Goal: Task Accomplishment & Management: Use online tool/utility

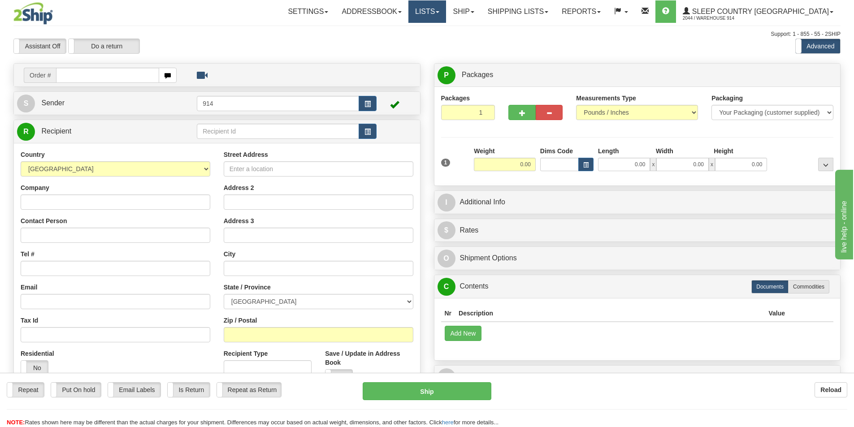
click at [446, 13] on link "Lists" at bounding box center [427, 11] width 38 height 22
click at [480, 15] on link "Ship" at bounding box center [463, 11] width 35 height 22
click at [471, 43] on span "OnHold / Order Queue" at bounding box center [439, 42] width 63 height 7
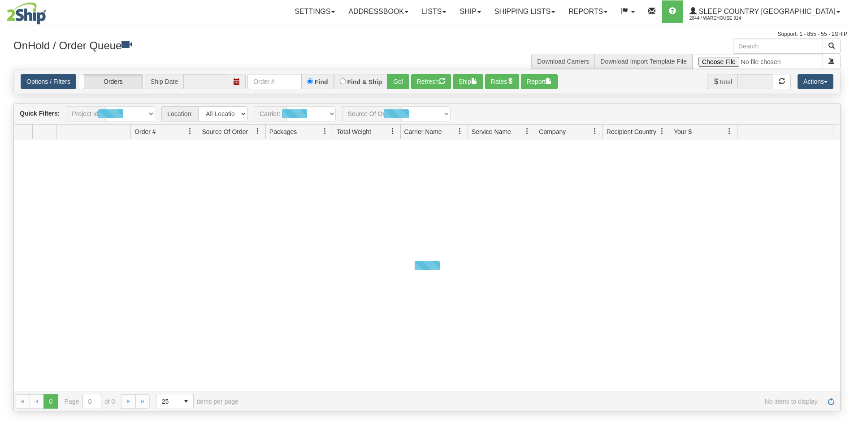
type input "[DATE]"
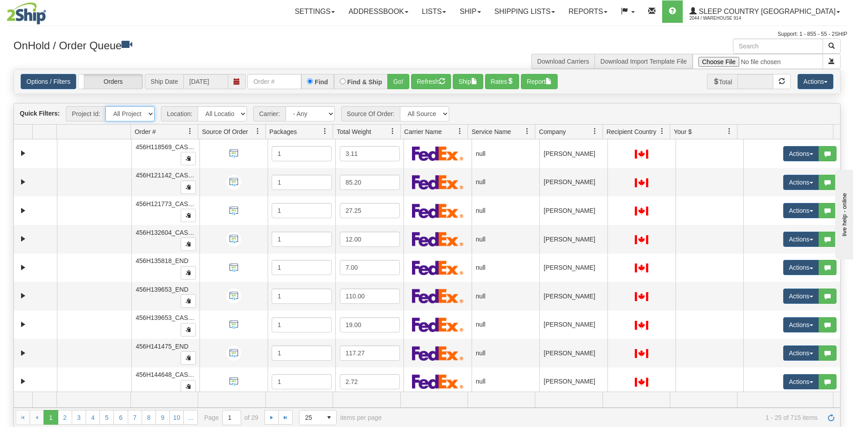
click at [148, 114] on select "All Projects" at bounding box center [129, 113] width 49 height 15
click at [240, 114] on select "All Locations 914 9009 CASPC END SLE BEDDN ZINUC" at bounding box center [222, 113] width 49 height 15
click at [198, 106] on select "All Locations 914 9009 CASPC END SLE BEDDN ZINUC" at bounding box center [222, 113] width 49 height 15
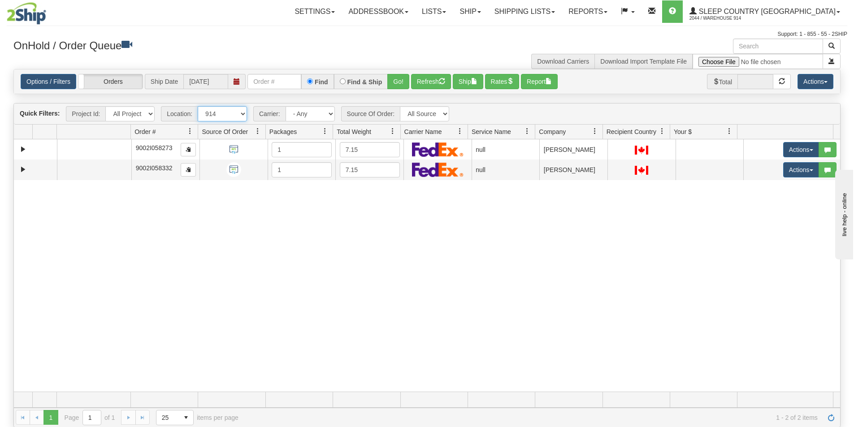
click at [242, 112] on select "All Locations 914 9009 CASPC END SLE BEDDN ZINUC" at bounding box center [222, 113] width 49 height 15
select select "7603"
click at [198, 106] on select "All Locations 914 9009 CASPC END SLE BEDDN ZINUC" at bounding box center [222, 113] width 49 height 15
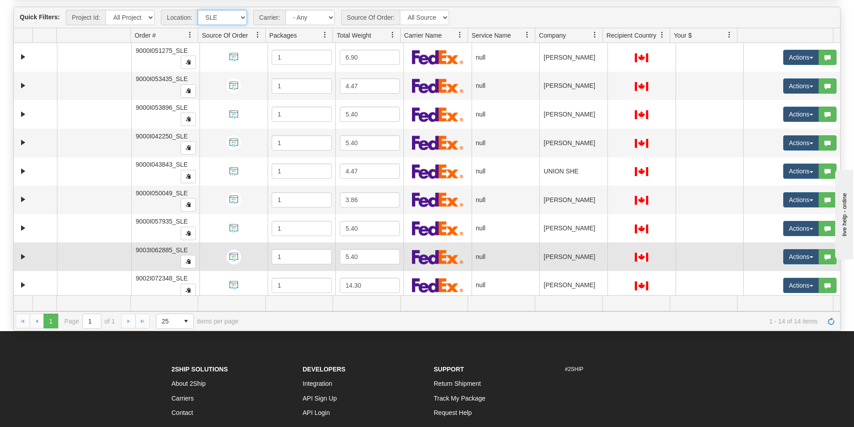
scroll to position [52, 0]
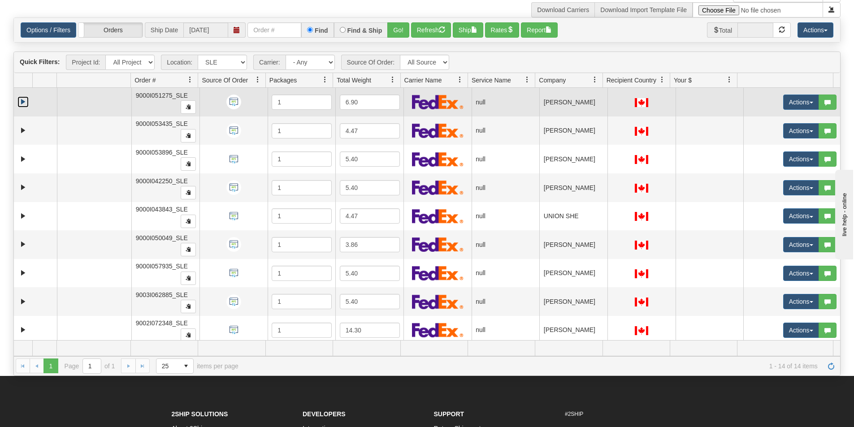
click at [21, 103] on link "Expand" at bounding box center [22, 101] width 11 height 11
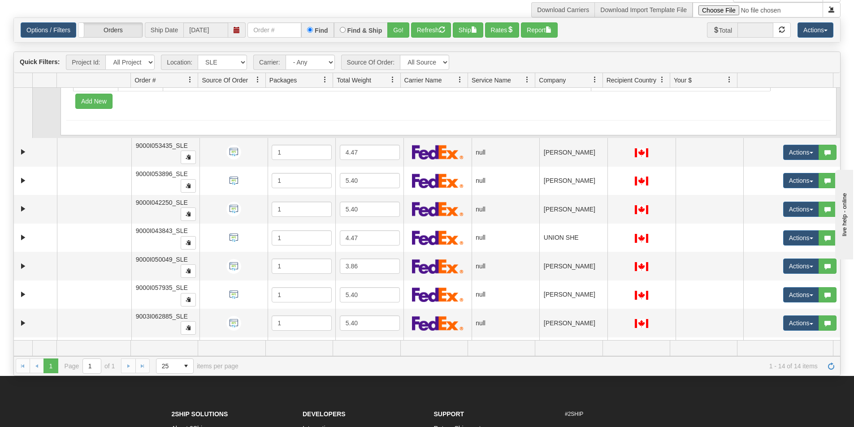
scroll to position [134, 0]
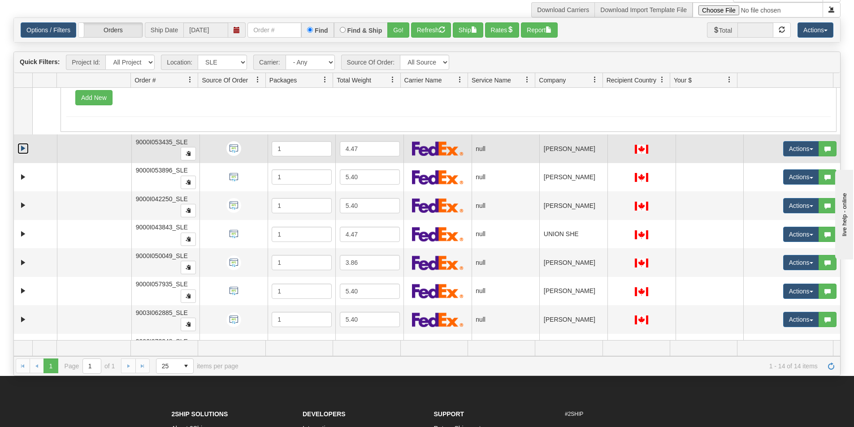
click at [24, 149] on link "Expand" at bounding box center [22, 148] width 11 height 11
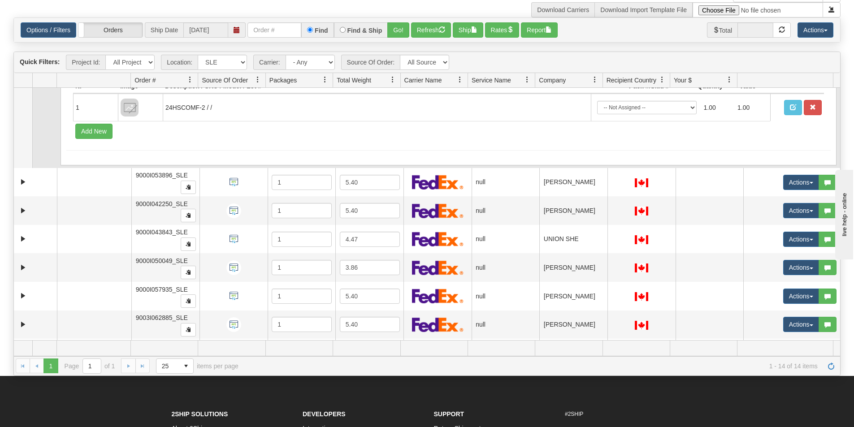
scroll to position [269, 0]
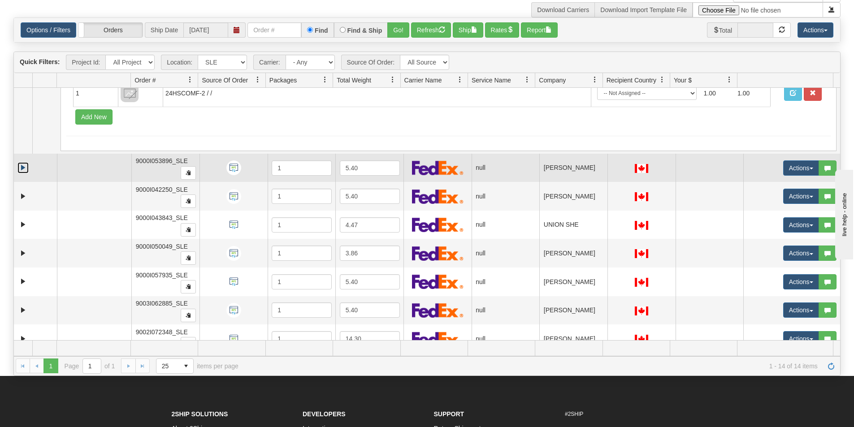
click at [25, 164] on link "Expand" at bounding box center [22, 167] width 11 height 11
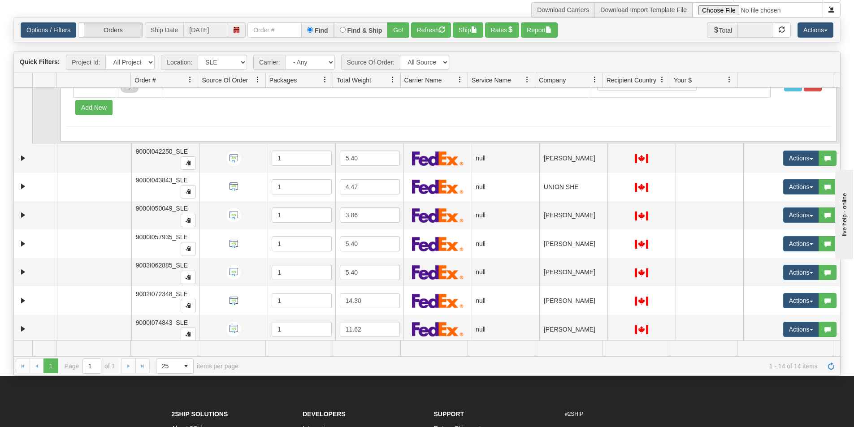
scroll to position [448, 0]
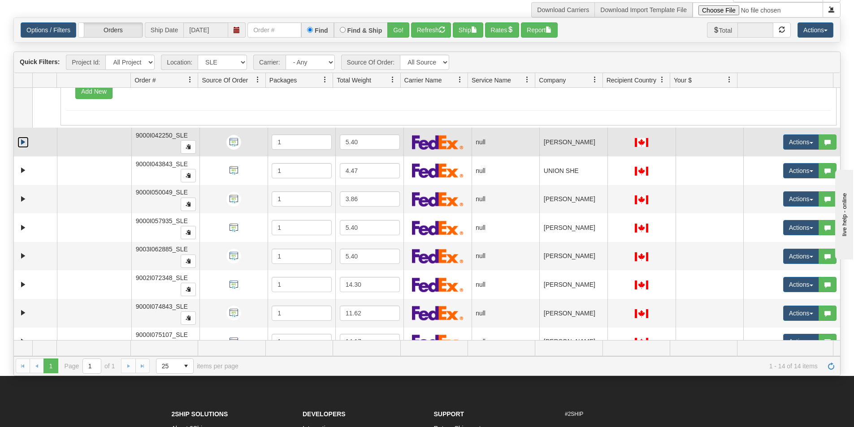
click at [23, 145] on link "Expand" at bounding box center [22, 142] width 11 height 11
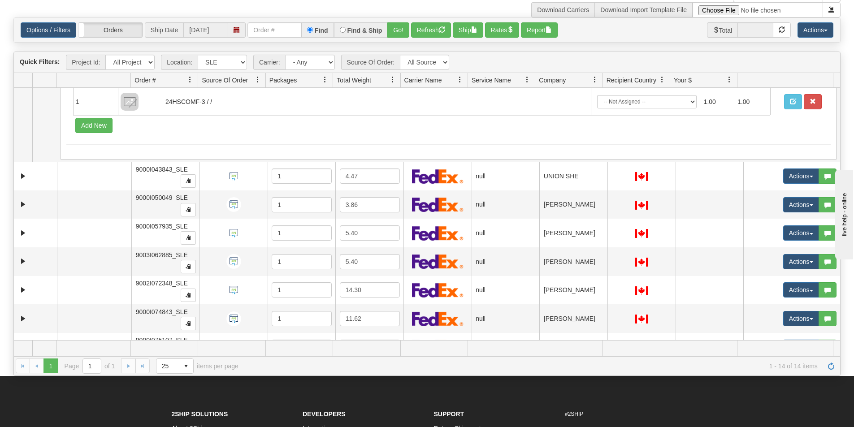
scroll to position [583, 0]
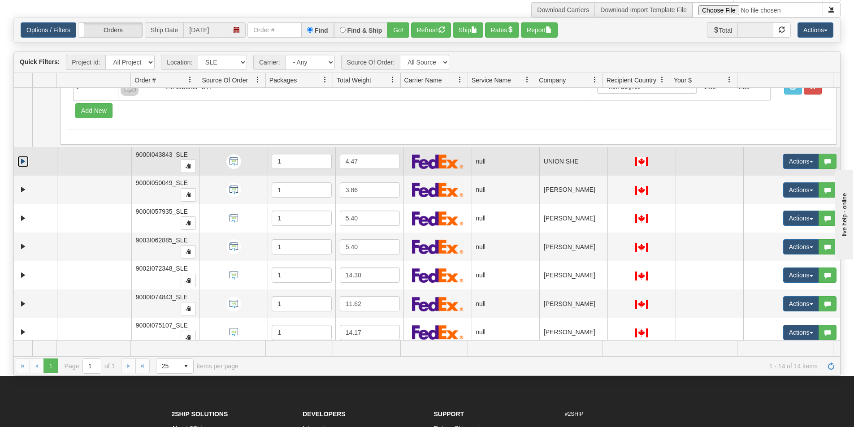
click at [25, 160] on link "Expand" at bounding box center [22, 161] width 11 height 11
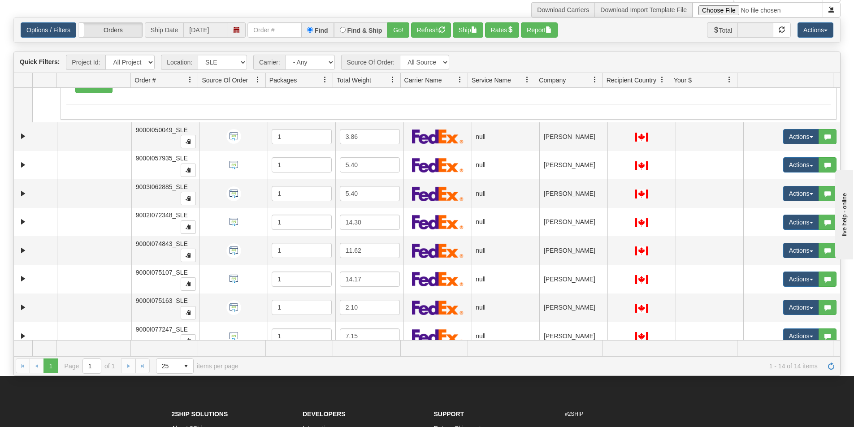
scroll to position [762, 0]
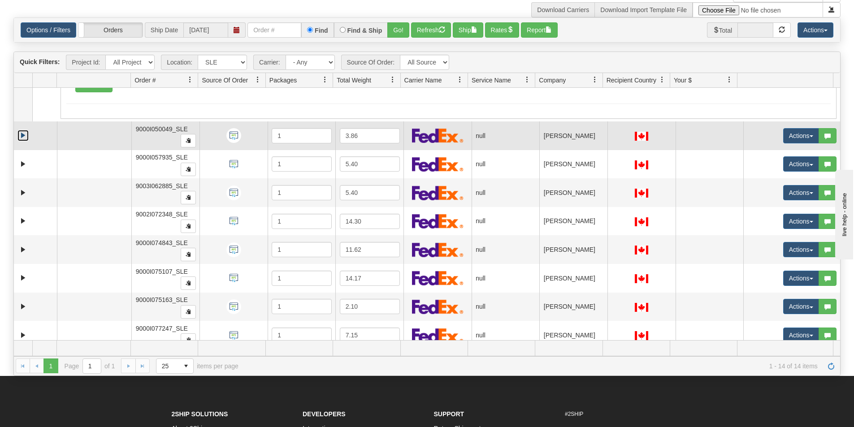
click at [23, 138] on link "Expand" at bounding box center [22, 135] width 11 height 11
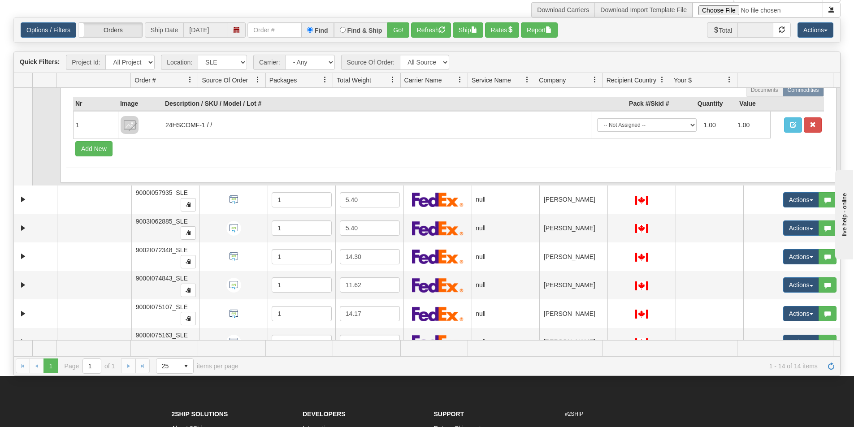
scroll to position [896, 0]
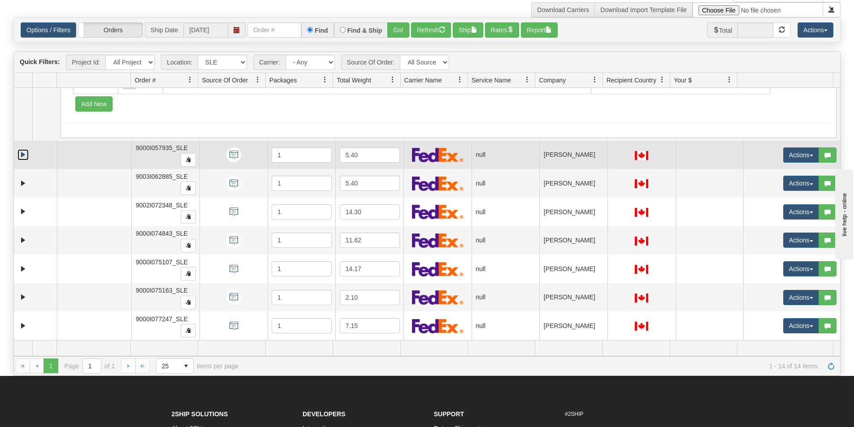
click at [22, 154] on link "Expand" at bounding box center [22, 154] width 11 height 11
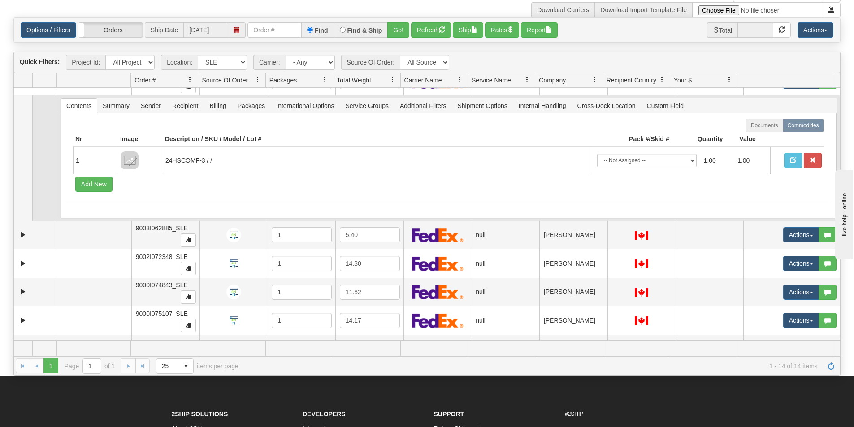
scroll to position [986, 0]
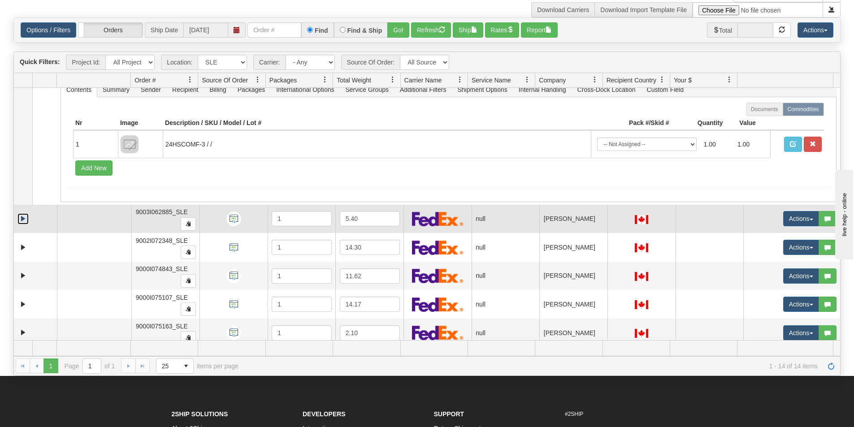
click at [22, 220] on link "Expand" at bounding box center [22, 218] width 11 height 11
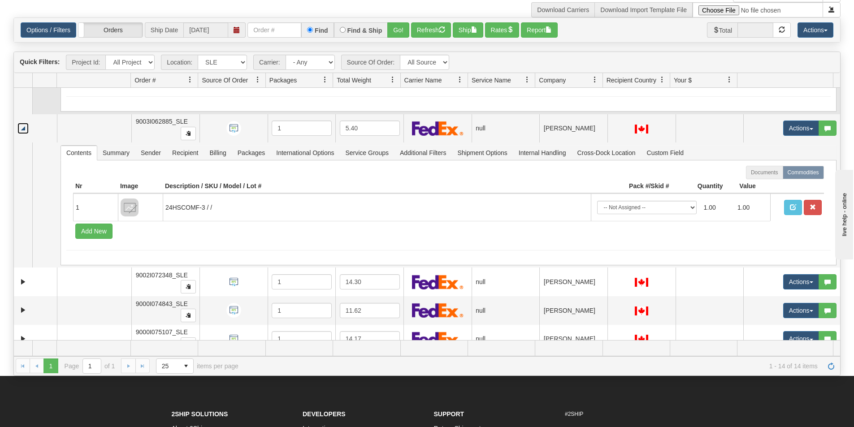
scroll to position [1120, 0]
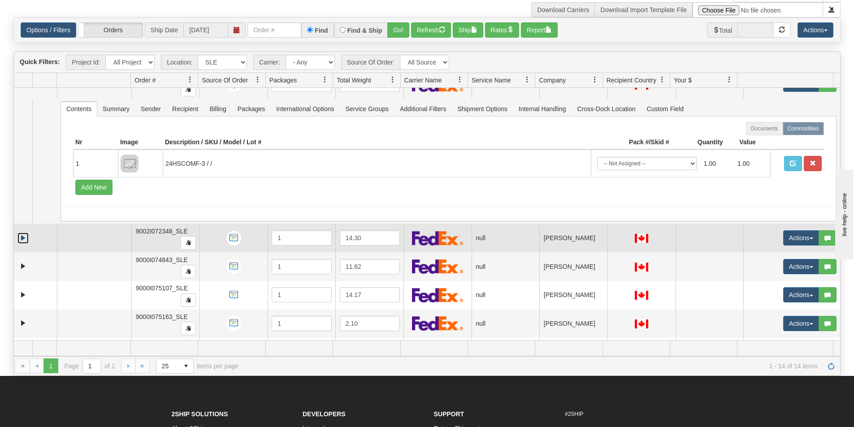
click at [23, 239] on link "Expand" at bounding box center [22, 238] width 11 height 11
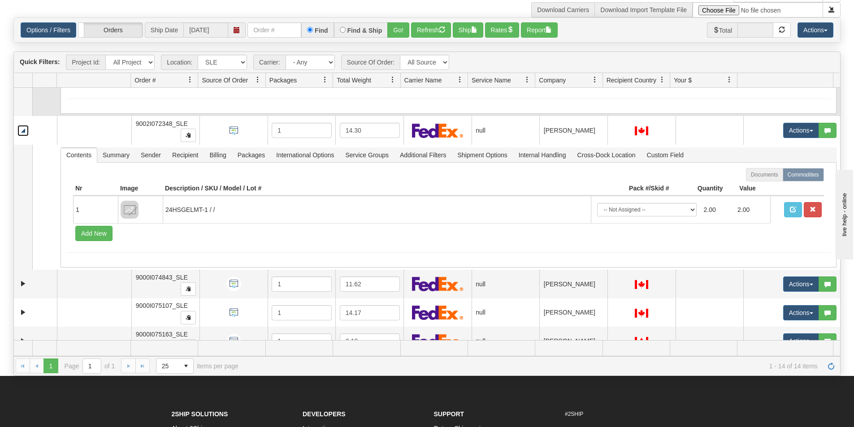
scroll to position [1255, 0]
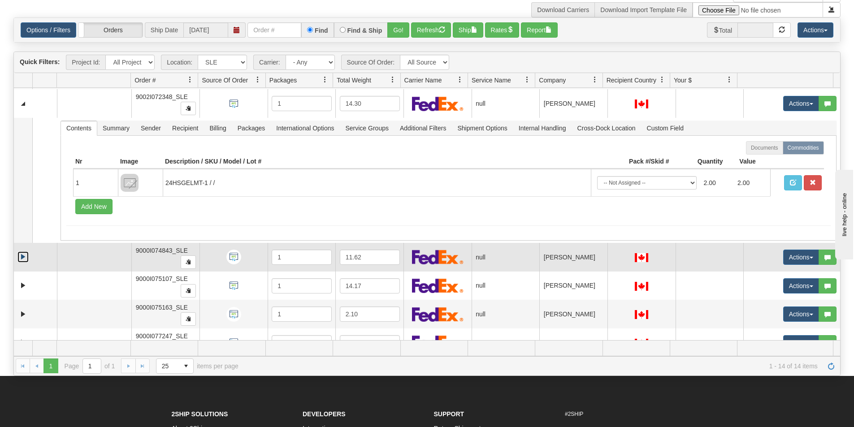
click at [23, 258] on link "Expand" at bounding box center [22, 256] width 11 height 11
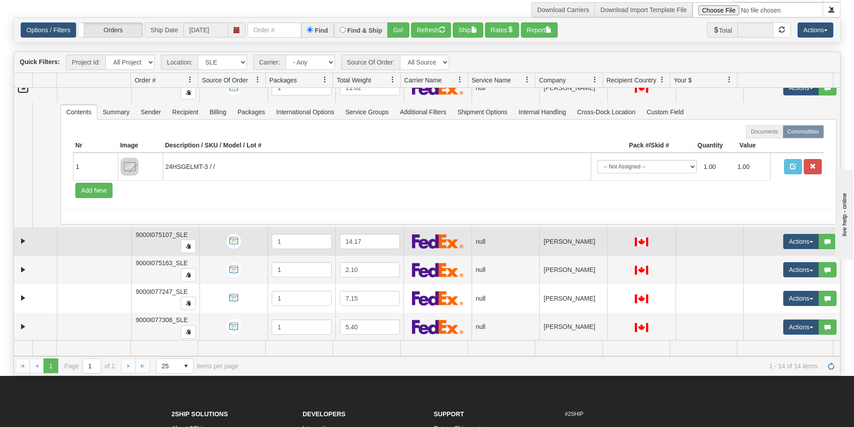
scroll to position [1425, 0]
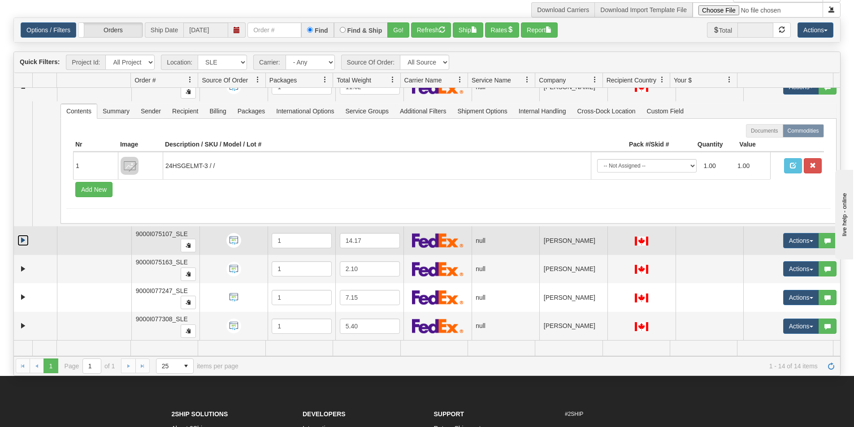
click at [22, 242] on link "Expand" at bounding box center [22, 240] width 11 height 11
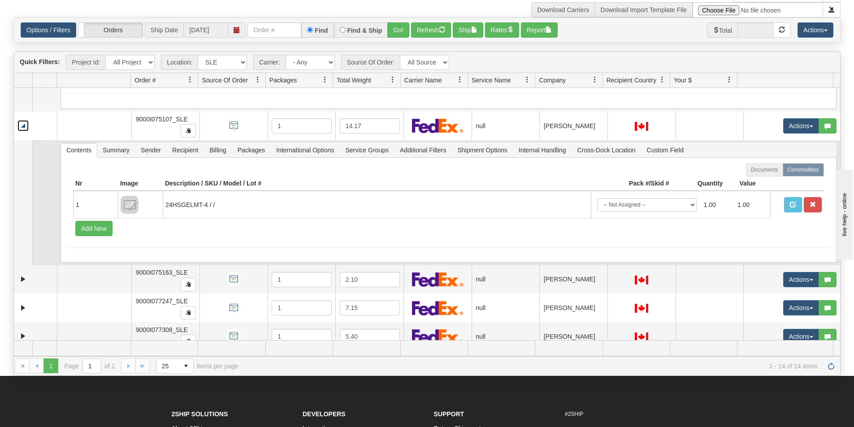
scroll to position [1550, 0]
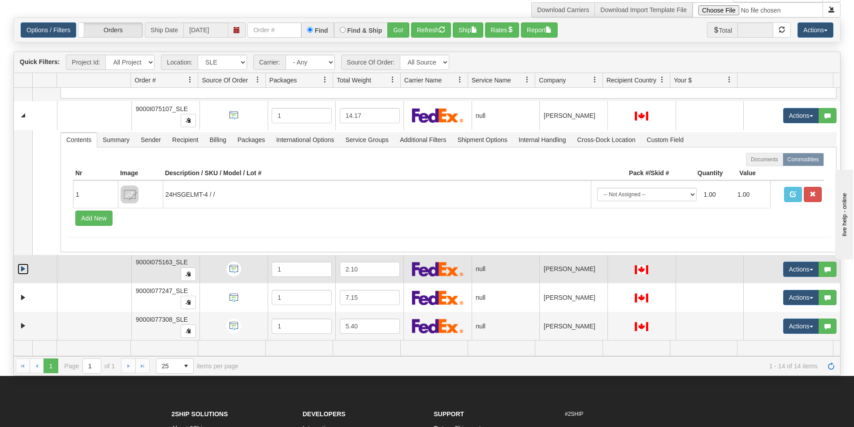
click at [21, 268] on link "Expand" at bounding box center [22, 269] width 11 height 11
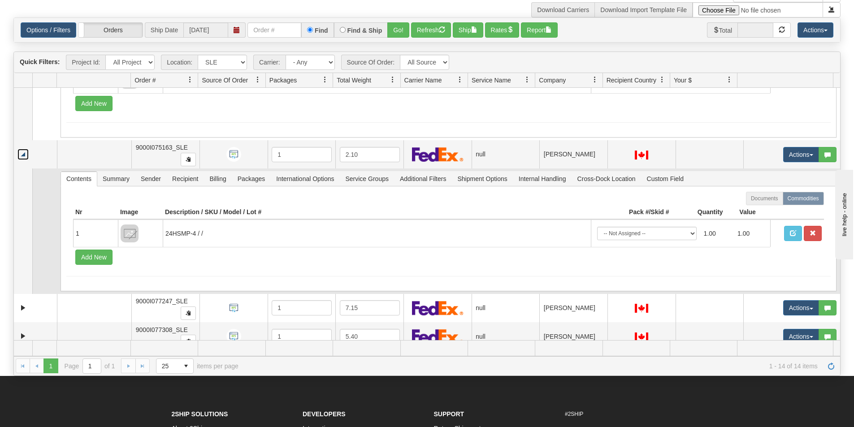
scroll to position [1676, 0]
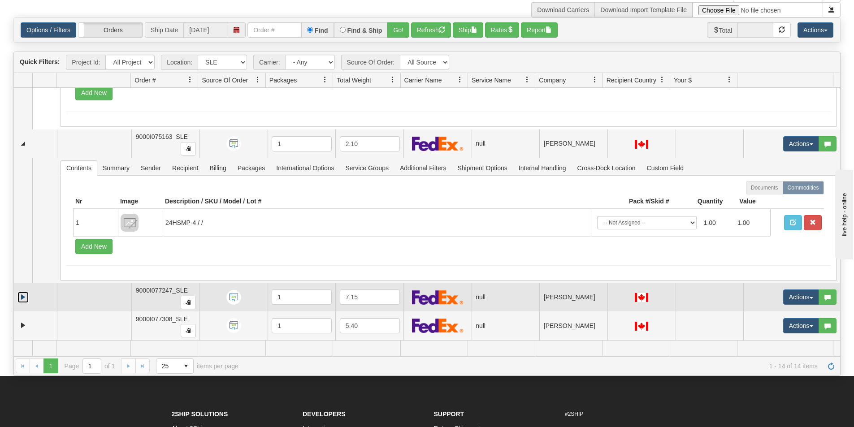
click at [22, 295] on link "Expand" at bounding box center [22, 297] width 11 height 11
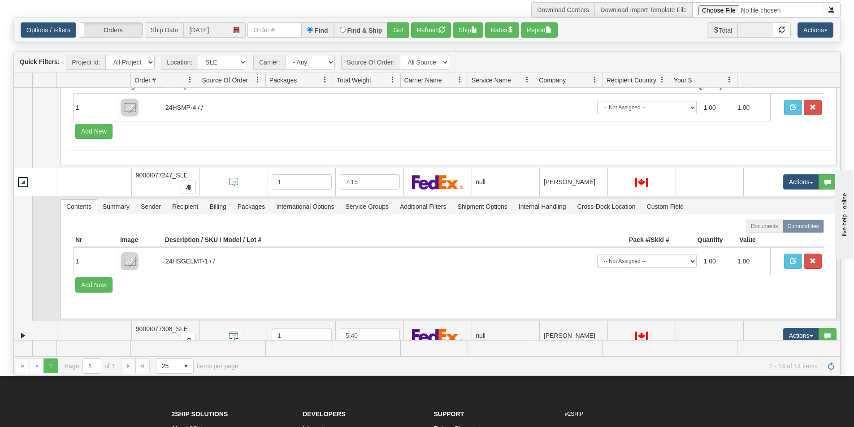
scroll to position [1801, 0]
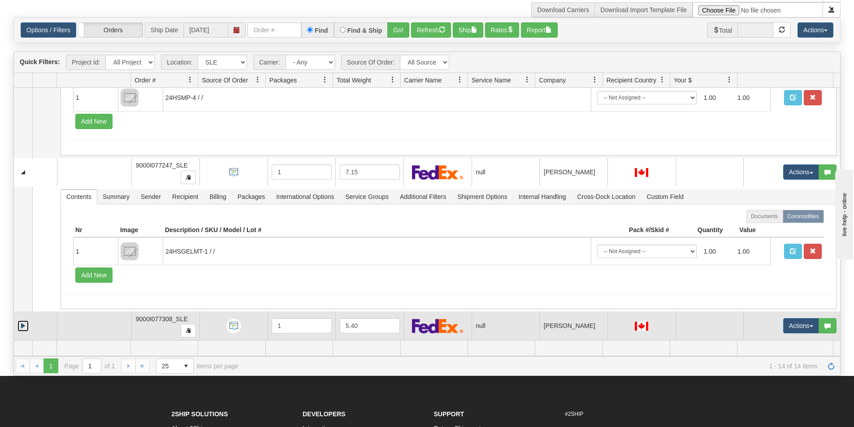
click at [20, 326] on link "Expand" at bounding box center [22, 325] width 11 height 11
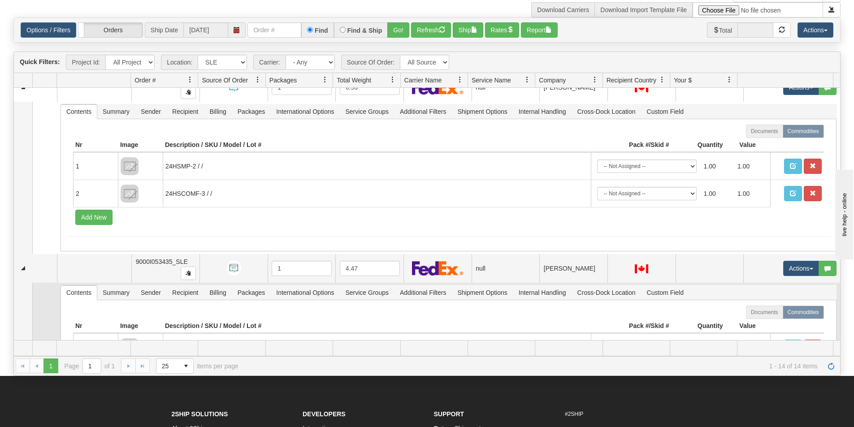
scroll to position [0, 0]
